Goal: Information Seeking & Learning: Learn about a topic

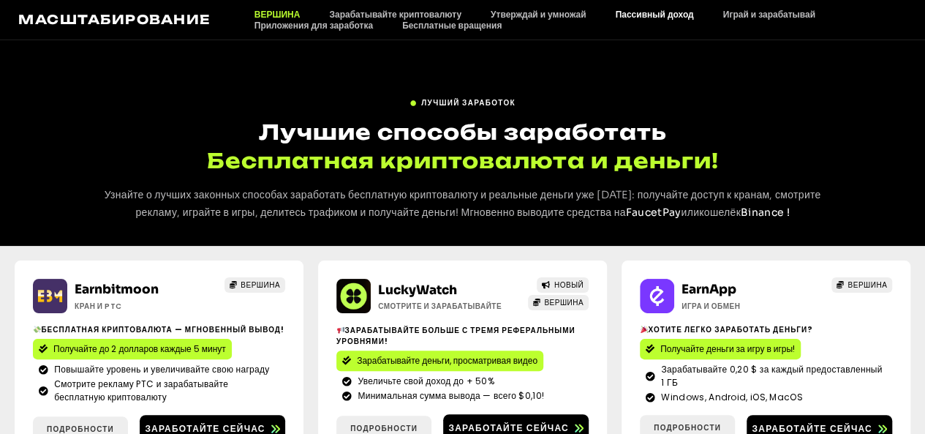
click at [626, 12] on font "Пассивный доход" at bounding box center [654, 14] width 78 height 11
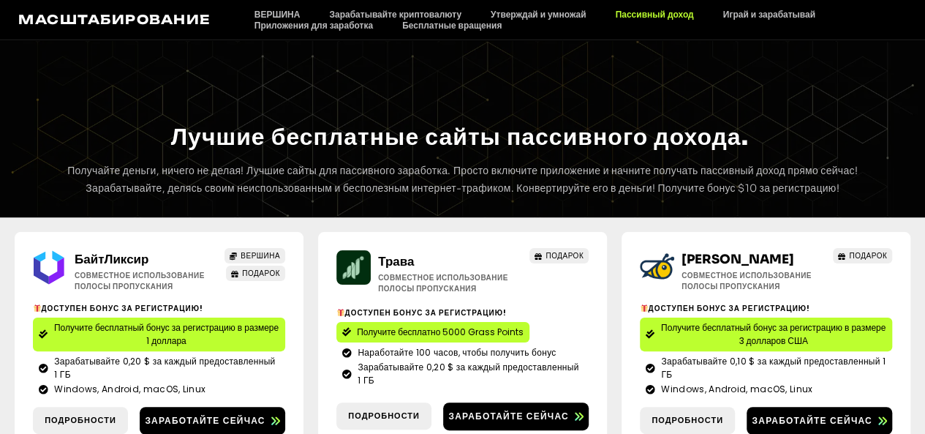
click at [771, 21] on ul "ВЕРШИНА Зарабатывайте криптовалюту Утверждай и умножай Пассивный доход Играй и …" at bounding box center [573, 20] width 667 height 22
click at [773, 14] on font "Играй и зарабатывай" at bounding box center [769, 14] width 92 height 11
